Goal: Task Accomplishment & Management: Manage account settings

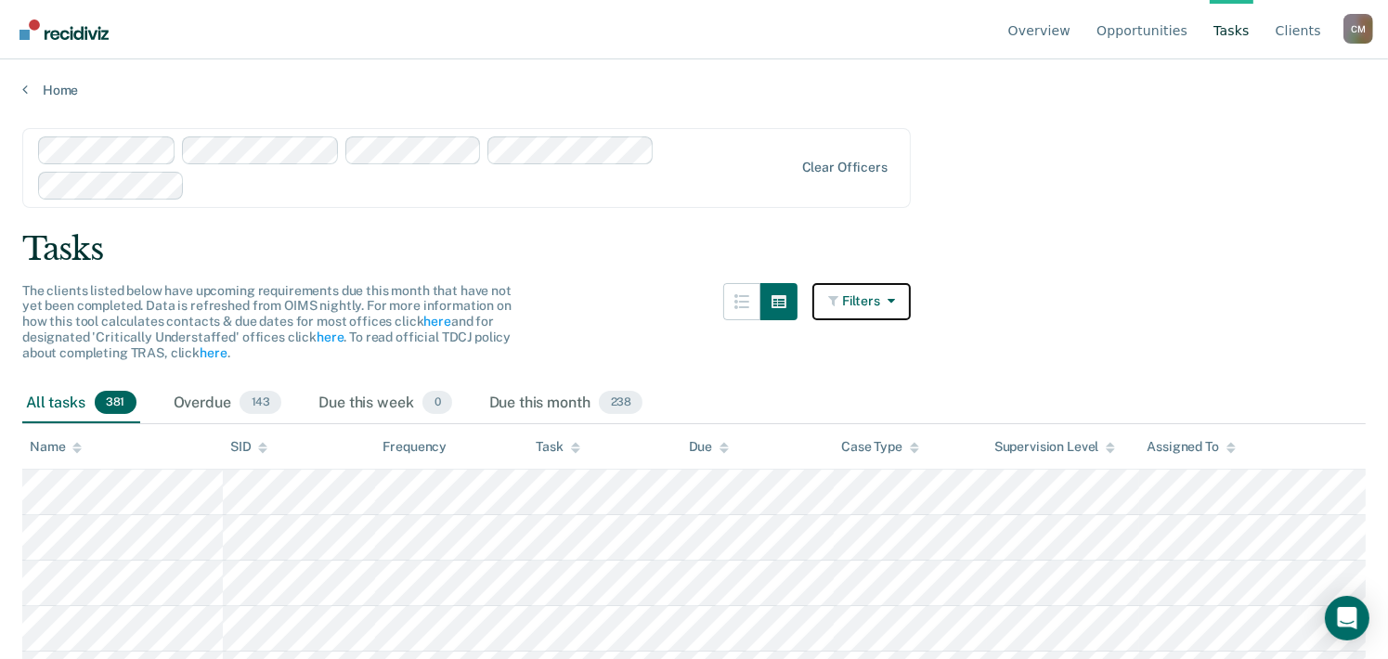
click at [870, 300] on button "Filters" at bounding box center [861, 301] width 98 height 37
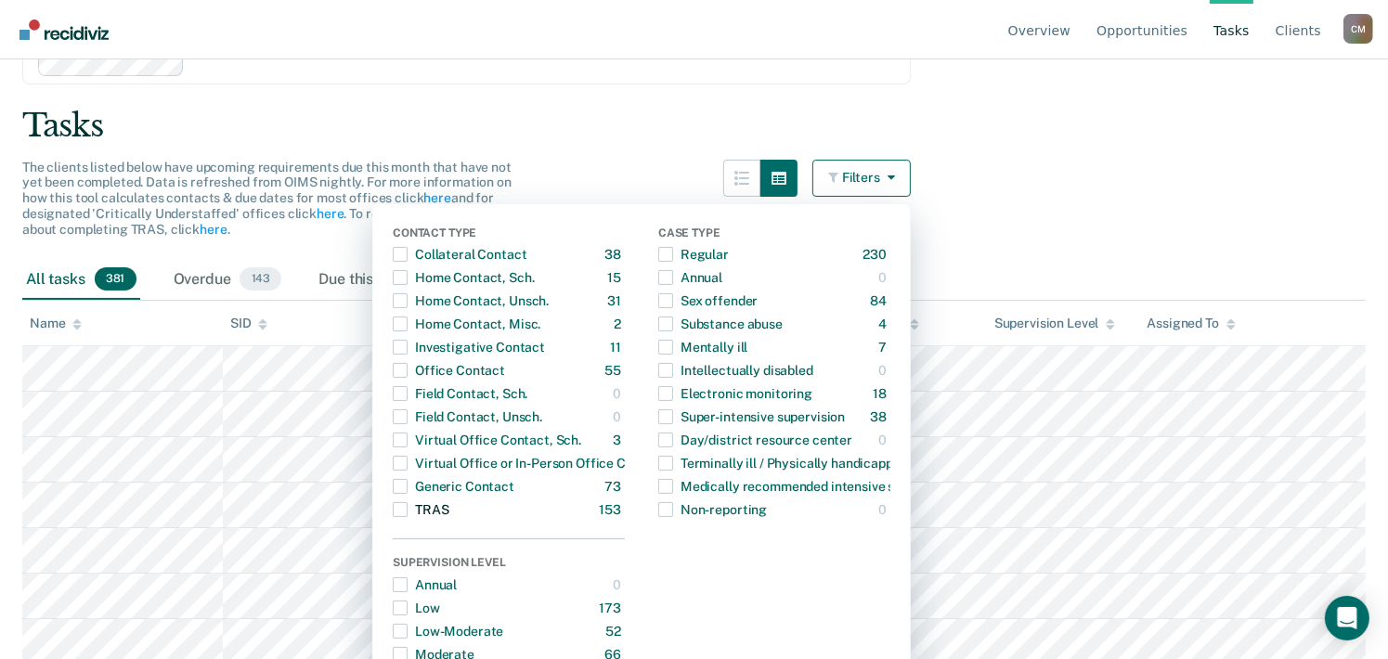
scroll to position [278, 0]
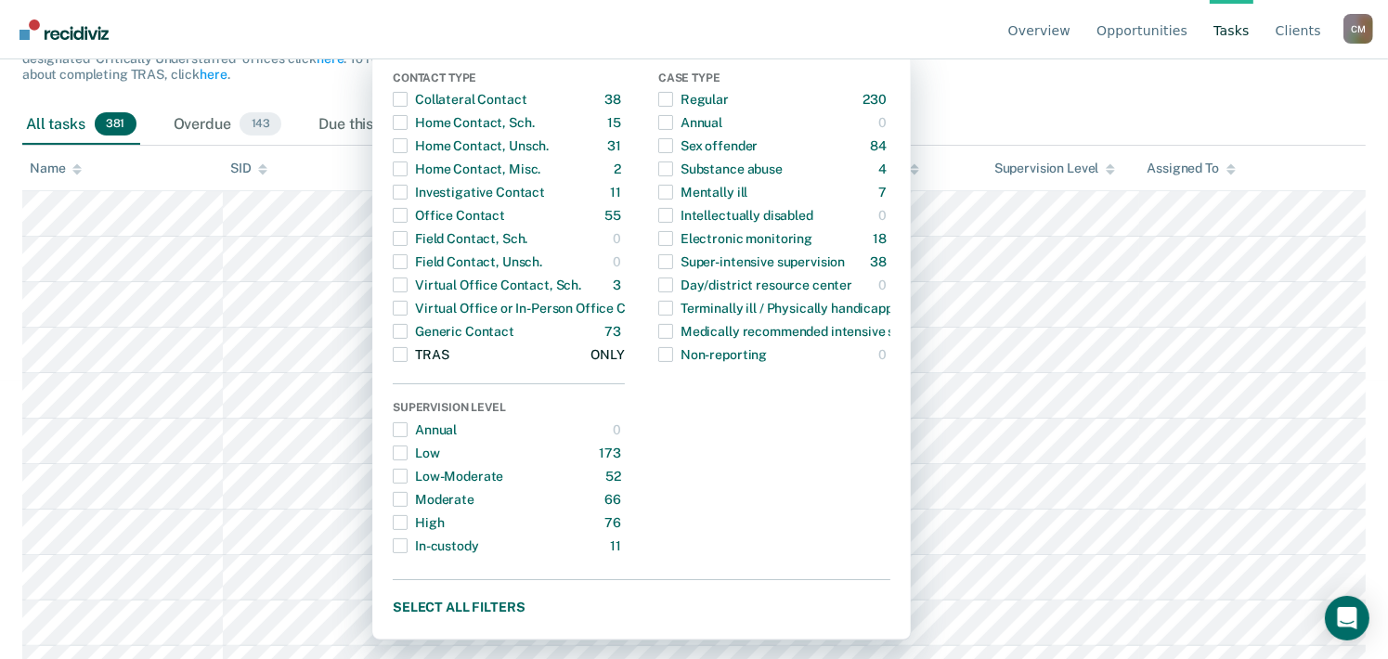
click at [407, 350] on span "Dropdown Menu" at bounding box center [400, 354] width 15 height 15
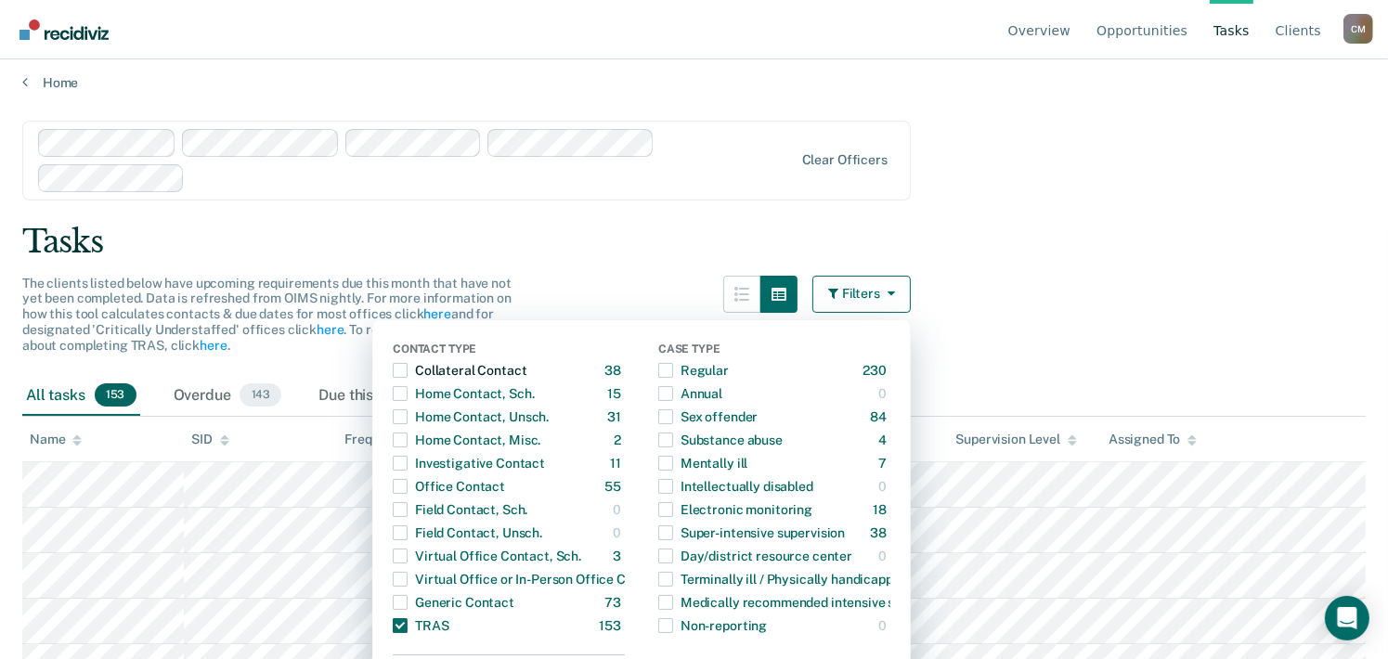
scroll to position [0, 0]
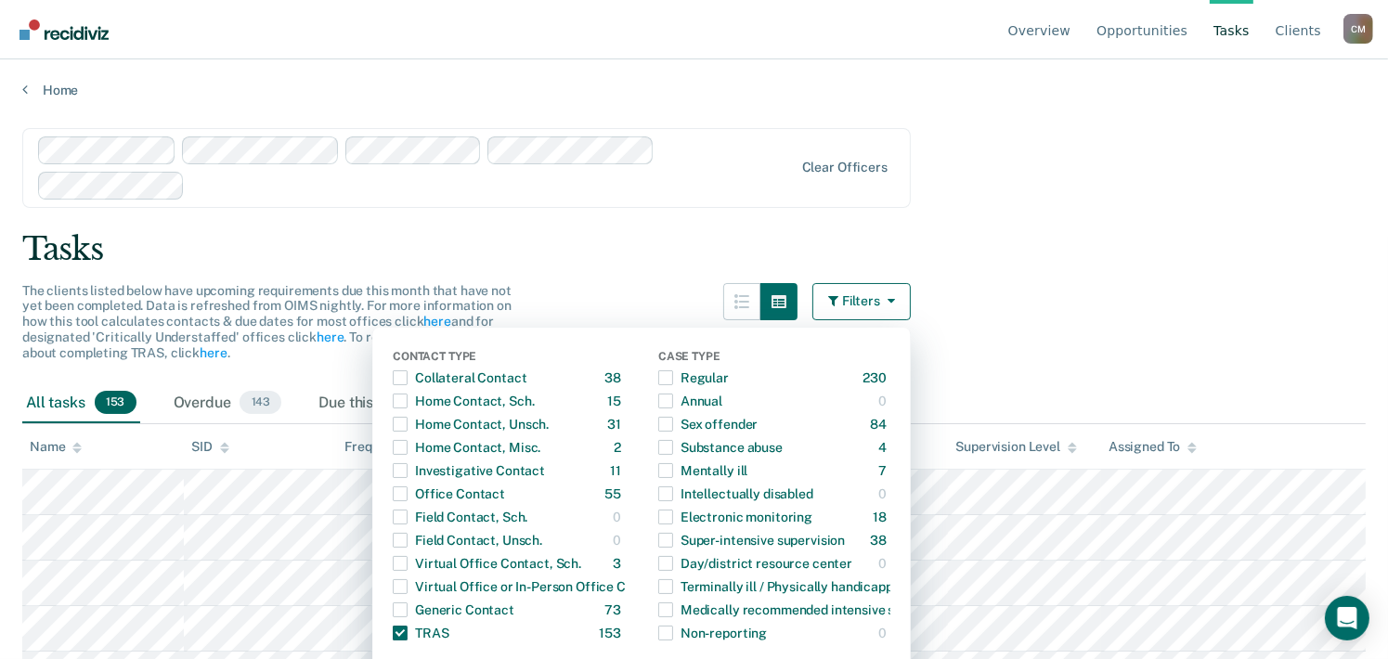
click at [594, 215] on main "Clear officers Tasks The clients listed below have upcoming requirements due th…" at bounding box center [694, 375] width 1388 height 555
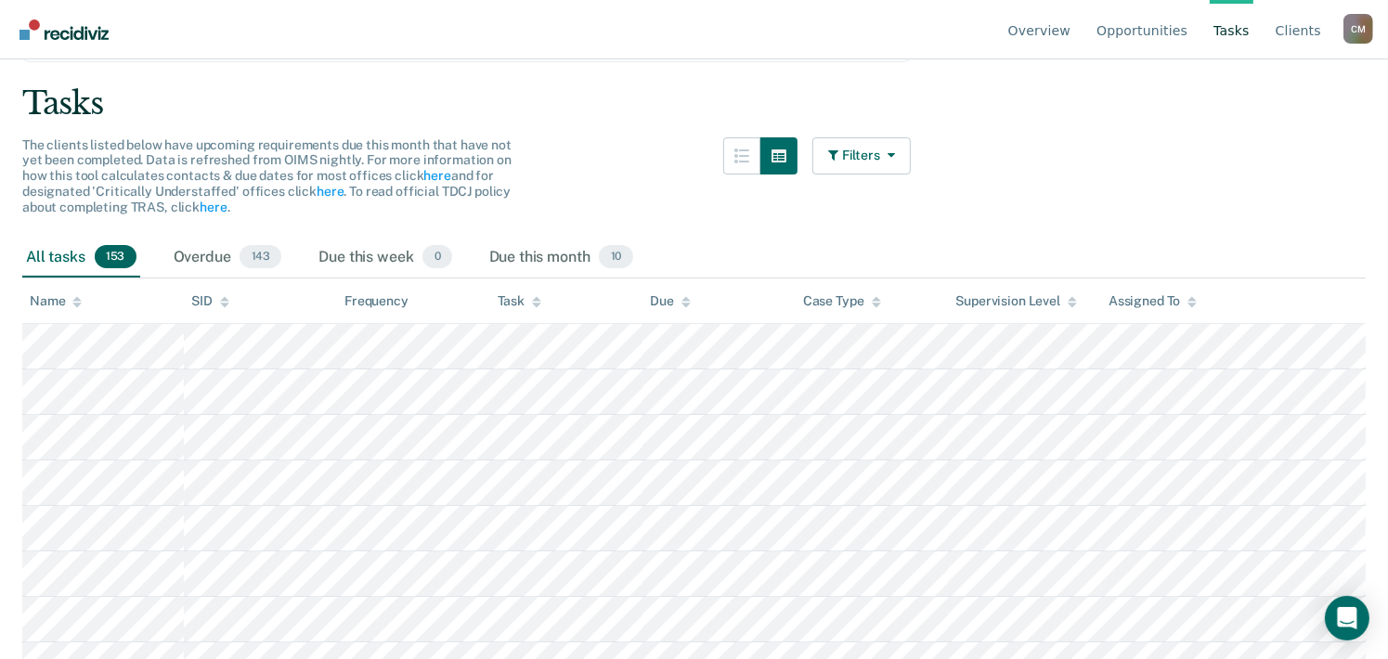
scroll to position [93, 0]
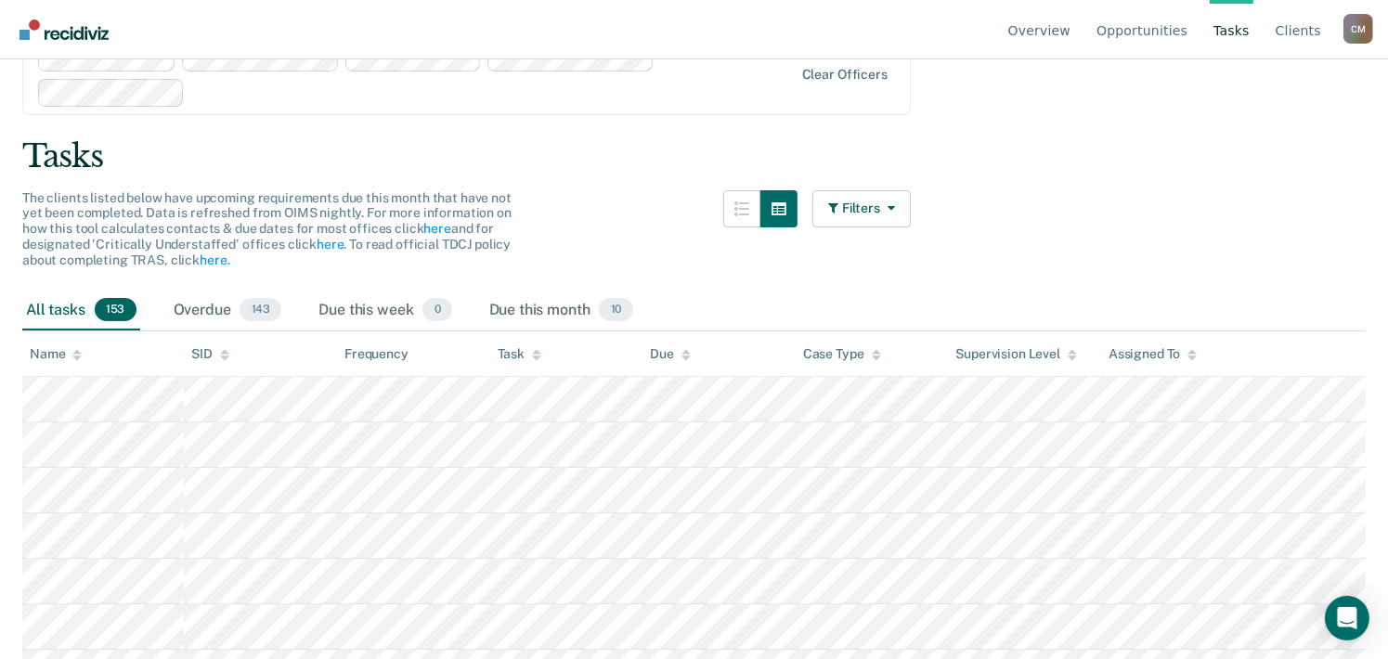
click at [1162, 350] on div "Assigned To" at bounding box center [1152, 354] width 88 height 16
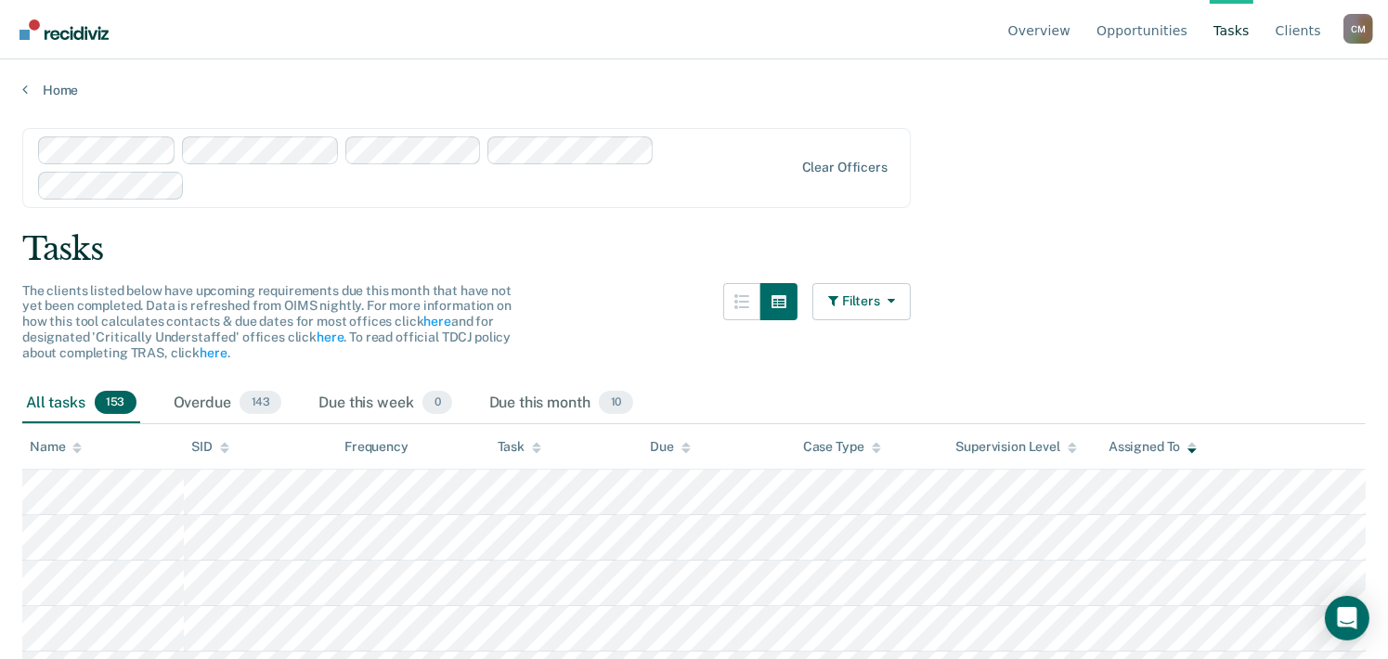
click at [1236, 31] on link "Tasks" at bounding box center [1231, 29] width 44 height 59
click at [1296, 30] on link "Client s" at bounding box center [1298, 29] width 53 height 59
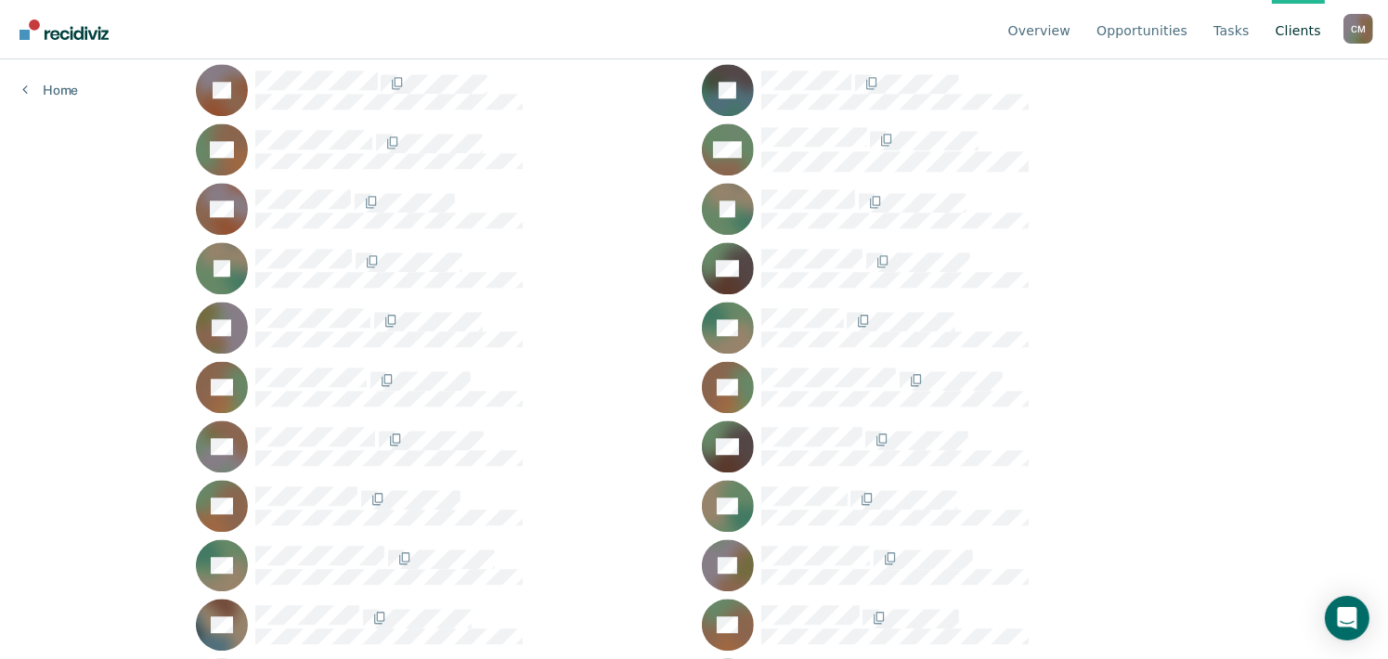
scroll to position [4919, 0]
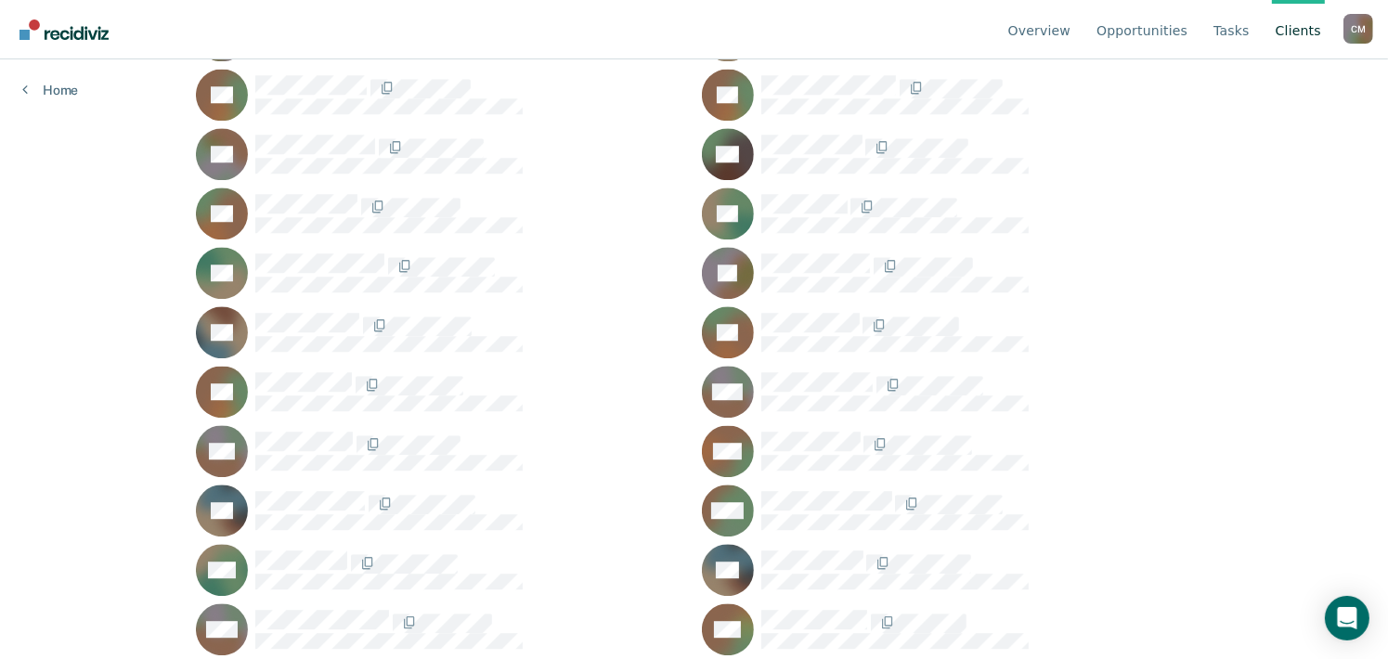
click at [1298, 29] on link "Client s" at bounding box center [1298, 29] width 53 height 59
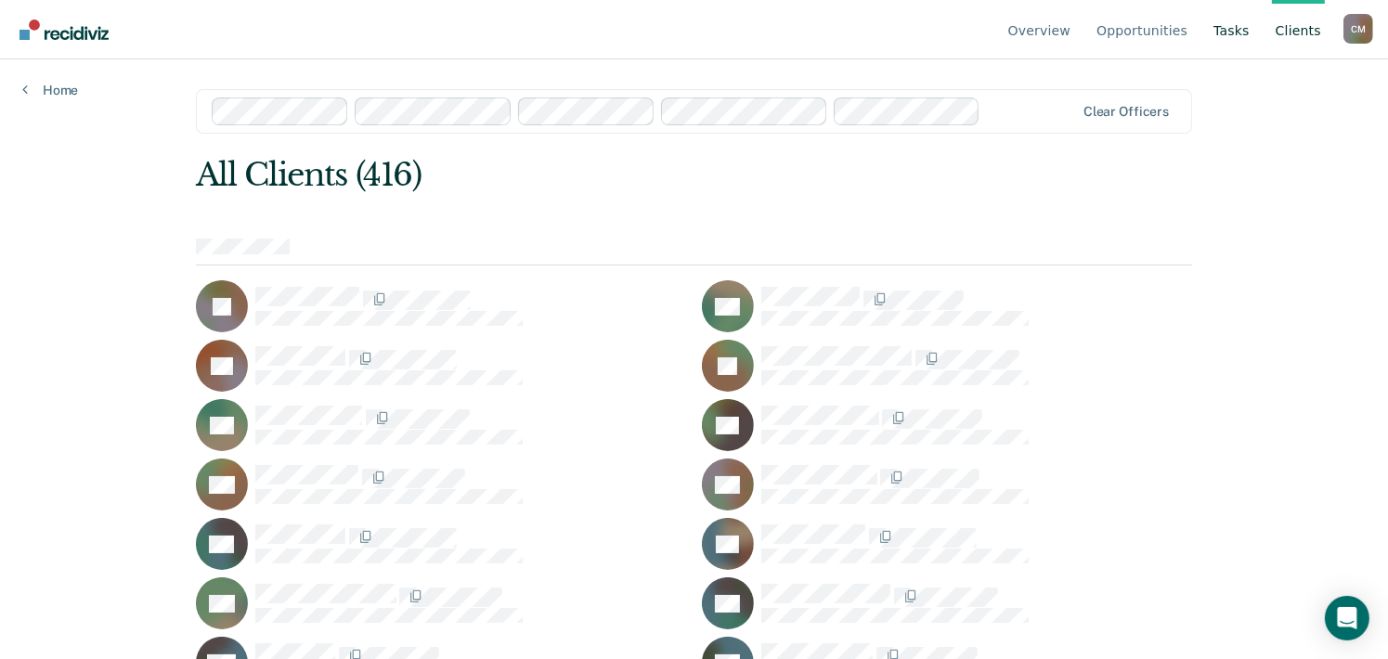
click at [1231, 31] on link "Tasks" at bounding box center [1231, 29] width 44 height 59
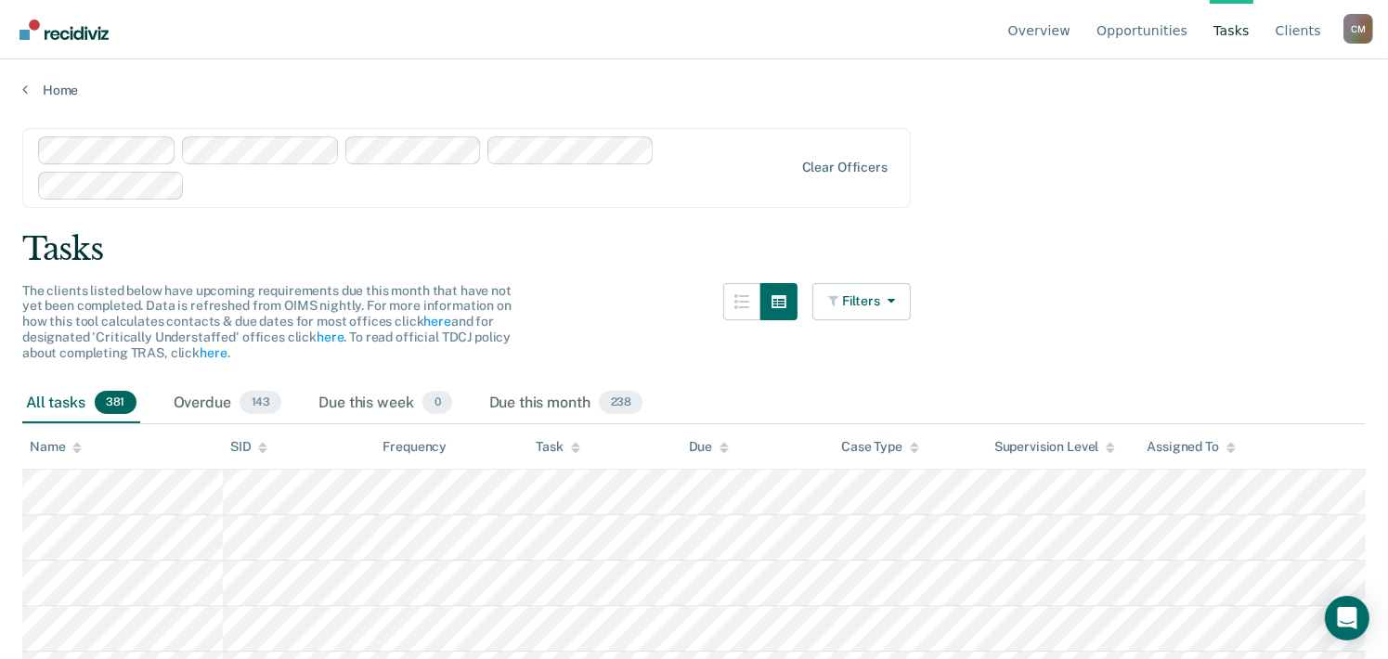
click at [1173, 439] on div "Assigned To" at bounding box center [1190, 447] width 88 height 16
click at [858, 293] on button "Filters" at bounding box center [861, 301] width 98 height 37
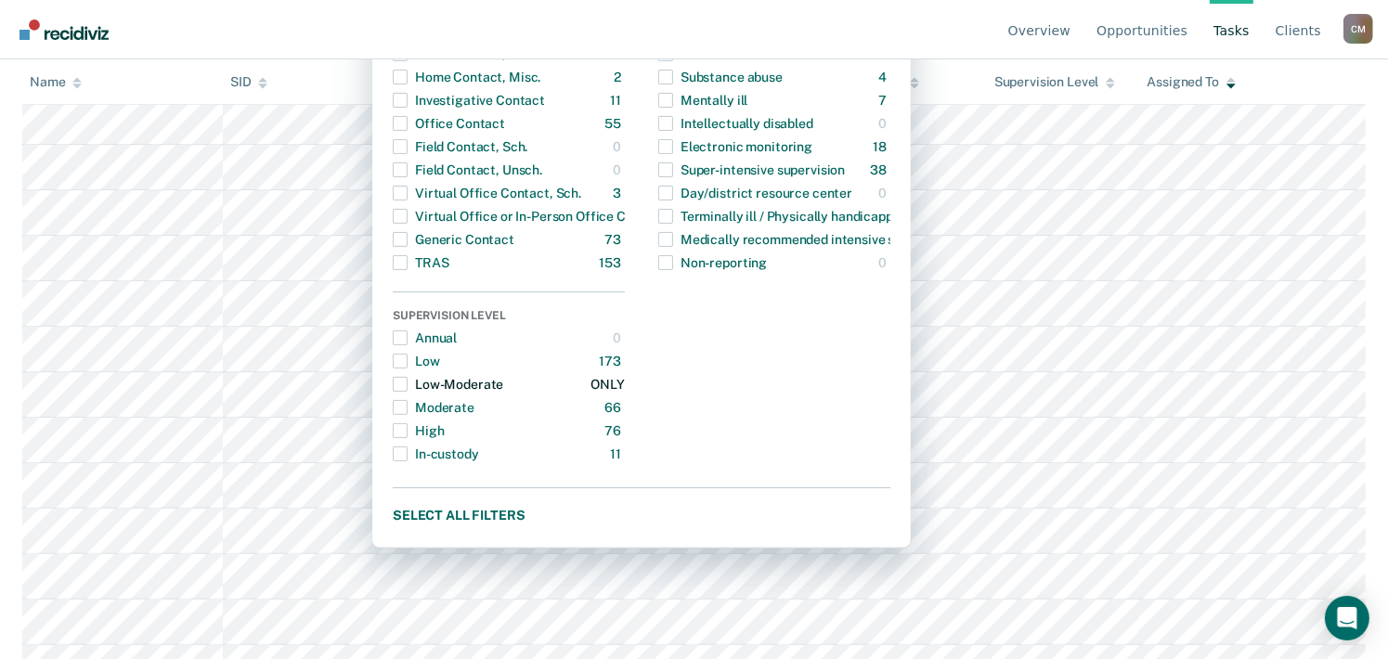
scroll to position [371, 0]
click at [407, 258] on span "Dropdown Menu" at bounding box center [400, 261] width 15 height 15
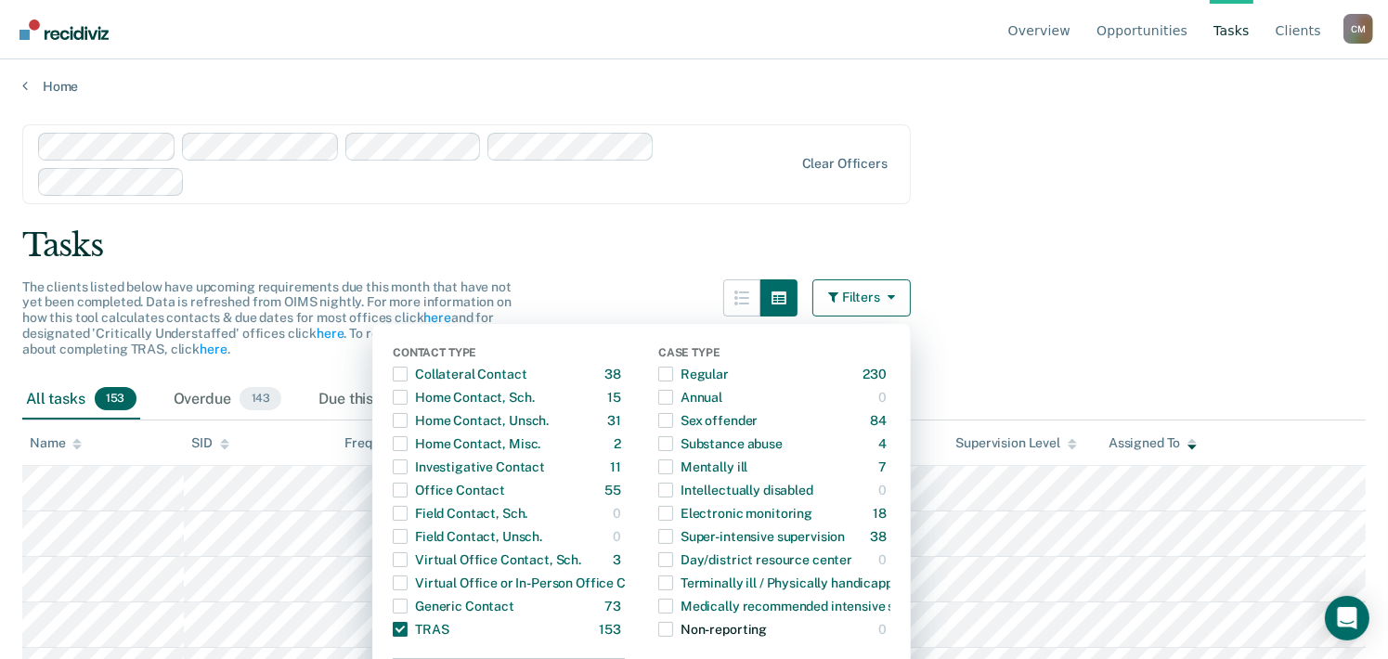
scroll to position [0, 0]
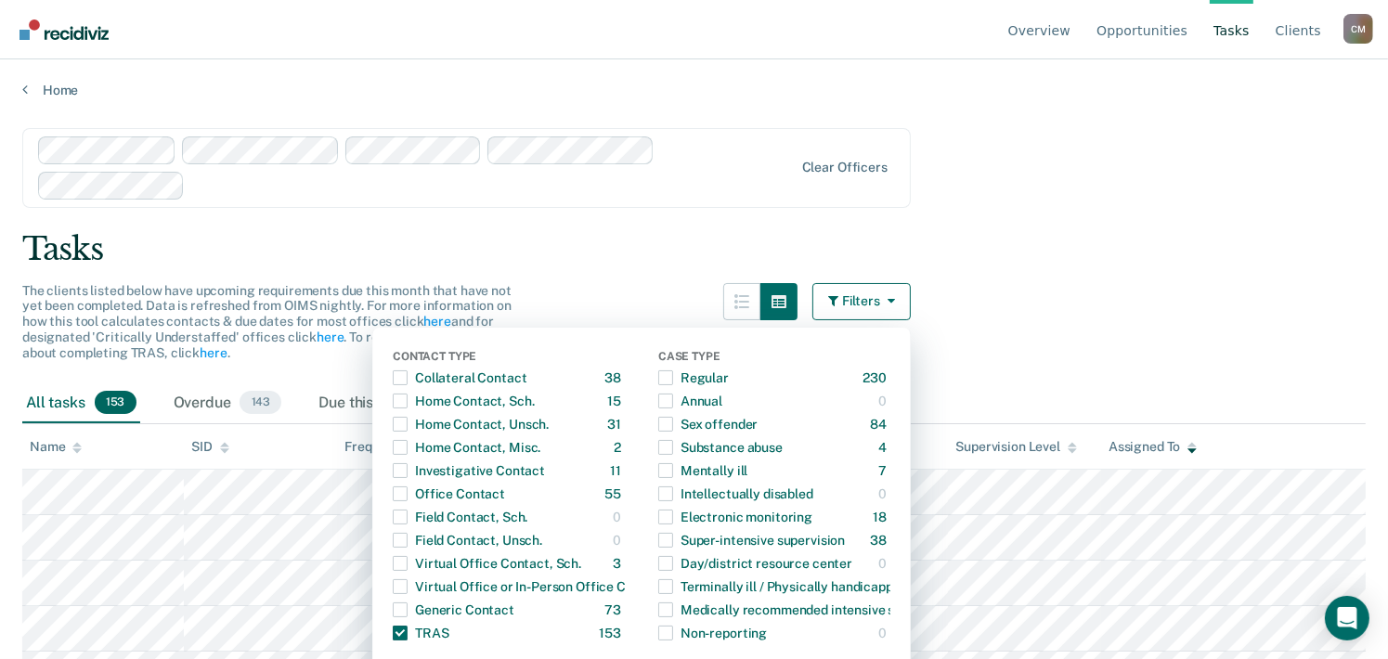
click at [1001, 240] on div "Tasks" at bounding box center [693, 249] width 1343 height 38
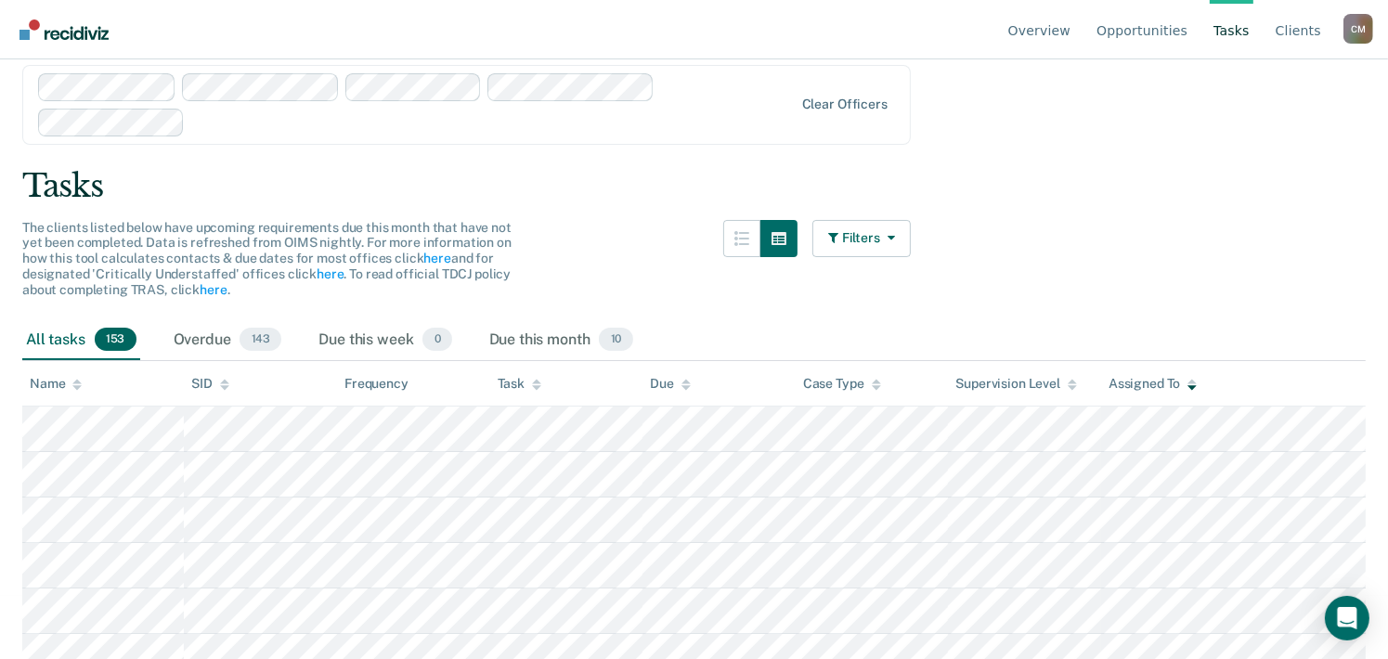
scroll to position [93, 0]
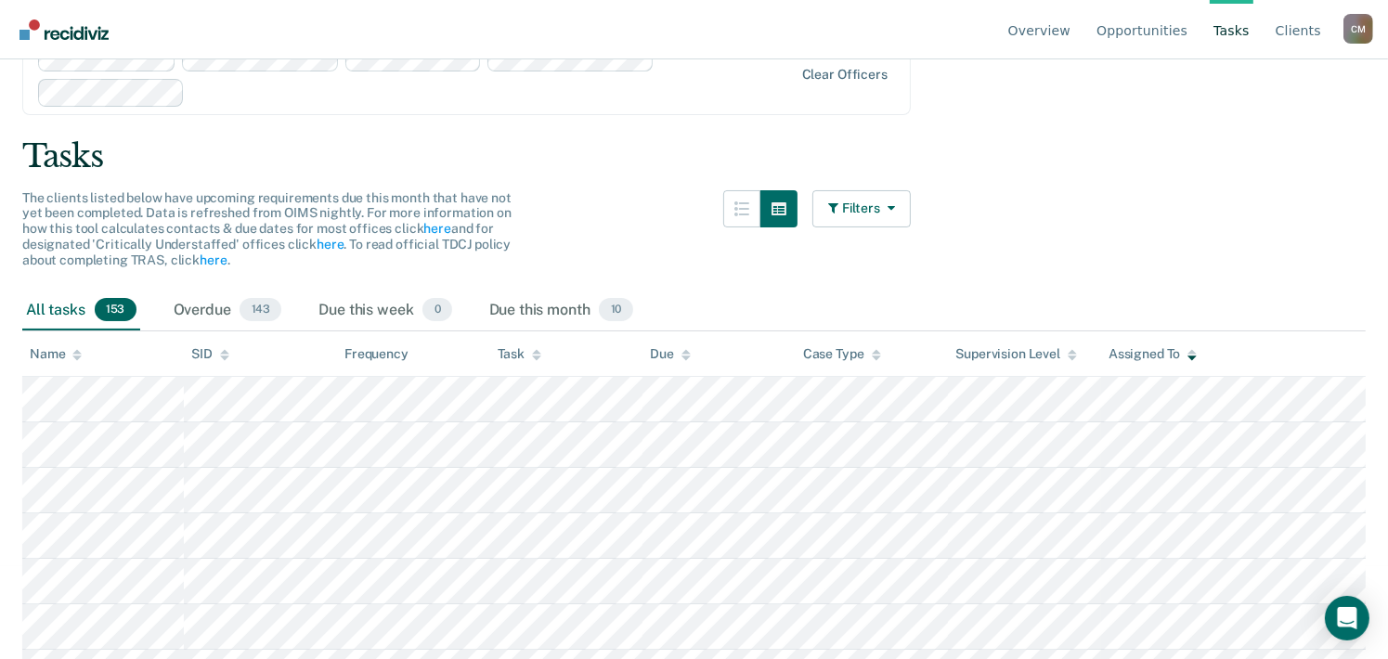
click at [1360, 32] on div "C M" at bounding box center [1358, 29] width 30 height 30
click at [1307, 146] on link "Log Out" at bounding box center [1283, 146] width 120 height 16
